Goal: Information Seeking & Learning: Learn about a topic

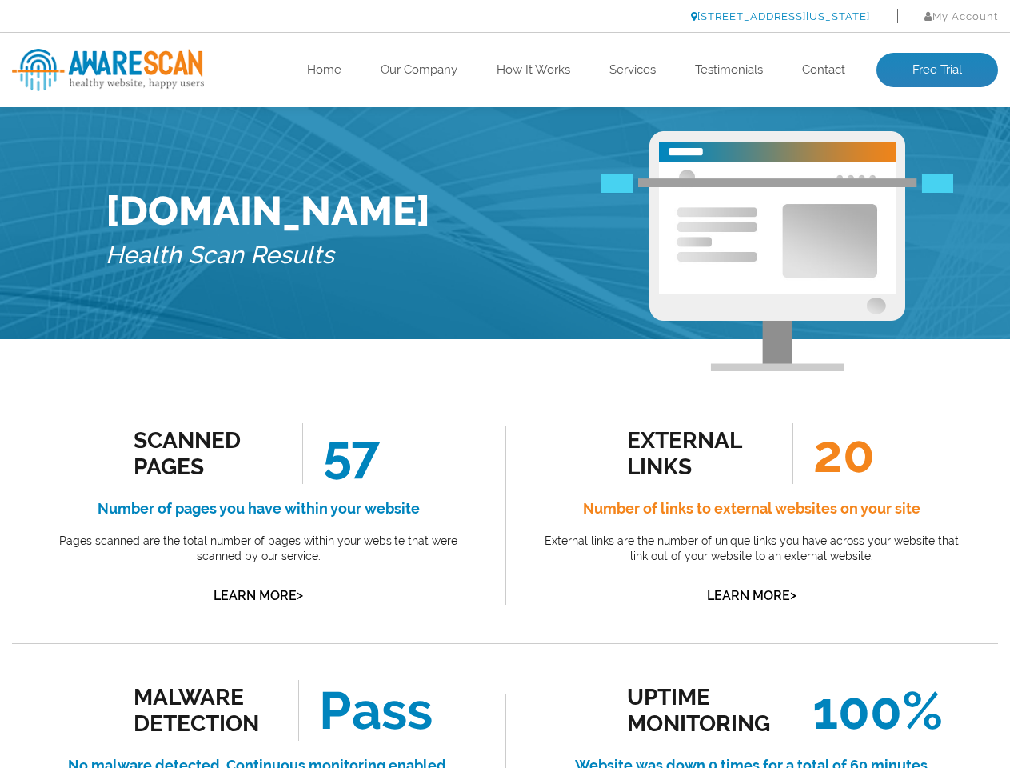
click at [737, 16] on link "[STREET_ADDRESS][US_STATE]" at bounding box center [780, 16] width 179 height 12
click at [258, 595] on link "Learn More >" at bounding box center [259, 595] width 90 height 15
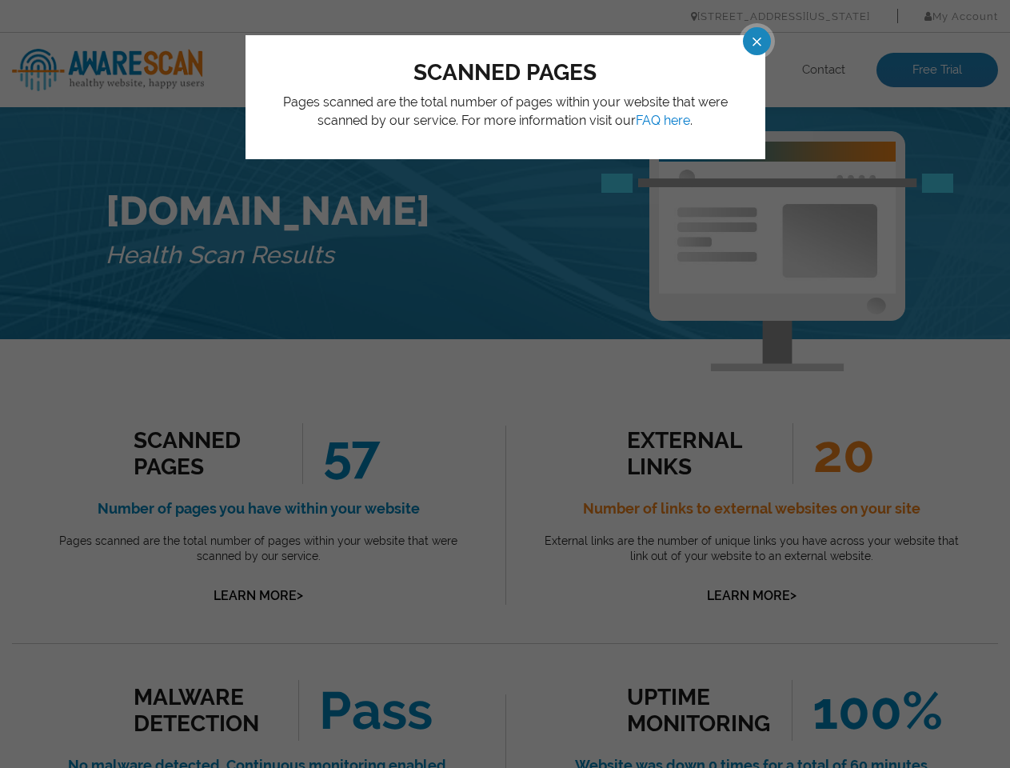
click at [505, 384] on div "scanned pages Pages scanned are the total number of pages within your website t…" at bounding box center [505, 384] width 1010 height 768
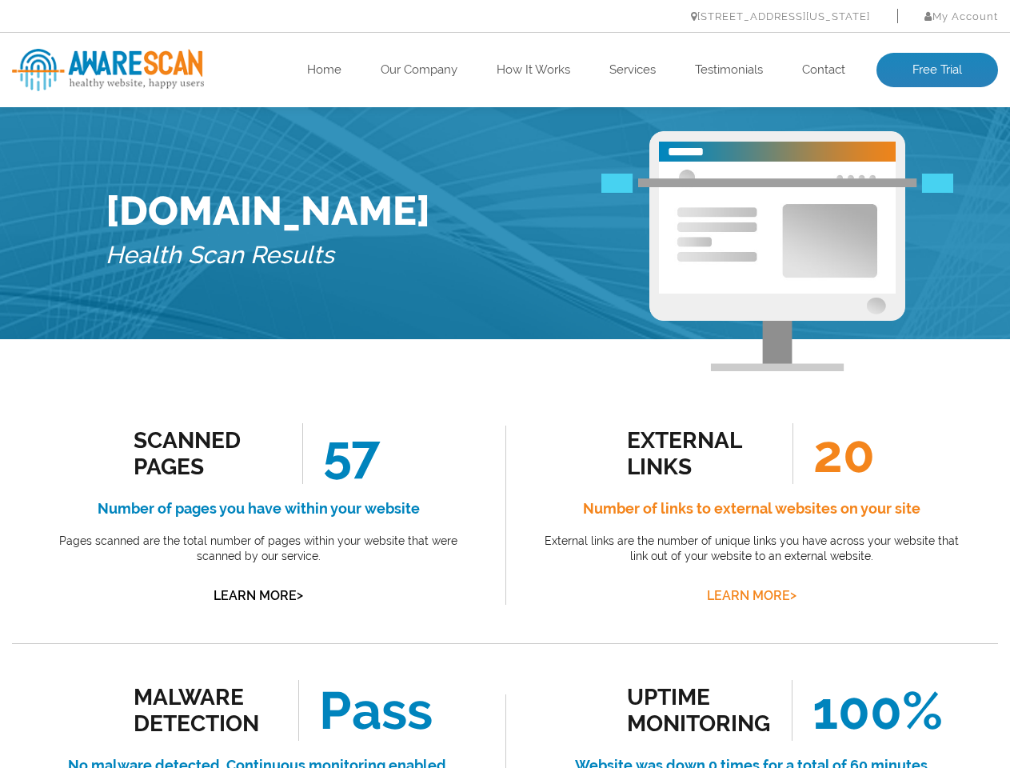
click at [751, 595] on link "Learn More >" at bounding box center [752, 595] width 90 height 15
click at [505, 384] on div "external links External links are the number of unique links you have across yo…" at bounding box center [505, 384] width 1010 height 768
